Goal: Information Seeking & Learning: Learn about a topic

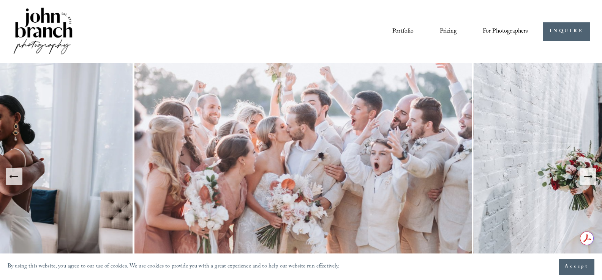
click at [0, 0] on link "Blog" at bounding box center [0, 0] width 0 height 0
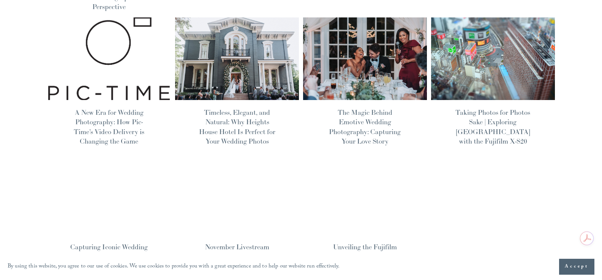
scroll to position [342, 0]
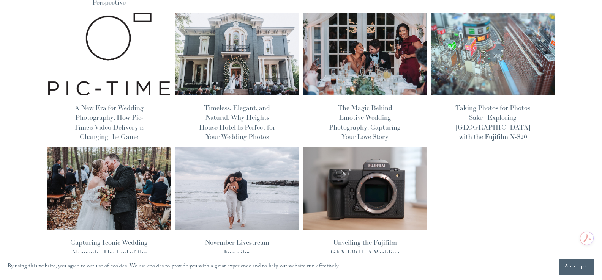
click at [386, 186] on img at bounding box center [364, 189] width 125 height 84
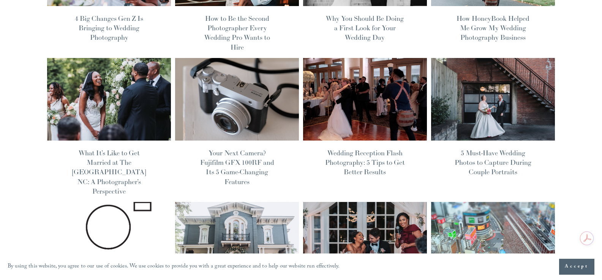
scroll to position [152, 0]
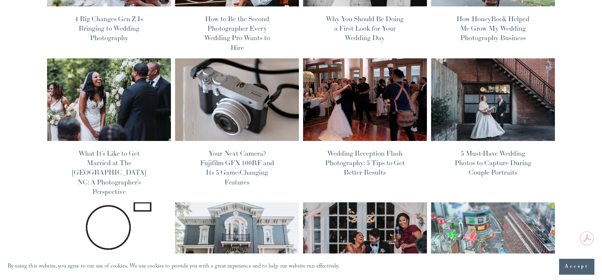
click at [217, 69] on img at bounding box center [236, 100] width 125 height 84
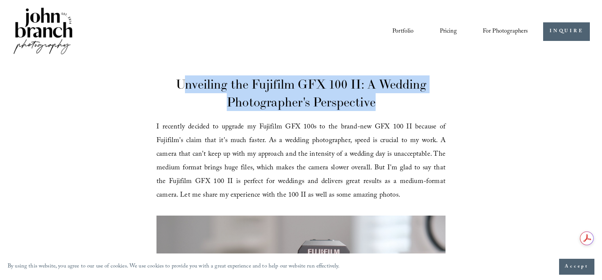
drag, startPoint x: 217, startPoint y: 85, endPoint x: 380, endPoint y: 97, distance: 162.9
click at [378, 95] on h1 "Unveiling the Fujifilm GFX 100 II: A Wedding Photographer's Perspective" at bounding box center [300, 94] width 289 height 36
click at [386, 101] on h1 "Unveiling the Fujifilm GFX 100 II: A Wedding Photographer's Perspective" at bounding box center [300, 94] width 289 height 36
drag, startPoint x: 381, startPoint y: 102, endPoint x: 173, endPoint y: 90, distance: 209.1
click at [173, 90] on h1 "Unveiling the Fujifilm GFX 100 II: A Wedding Photographer's Perspective" at bounding box center [300, 94] width 289 height 36
